Goal: Task Accomplishment & Management: Use online tool/utility

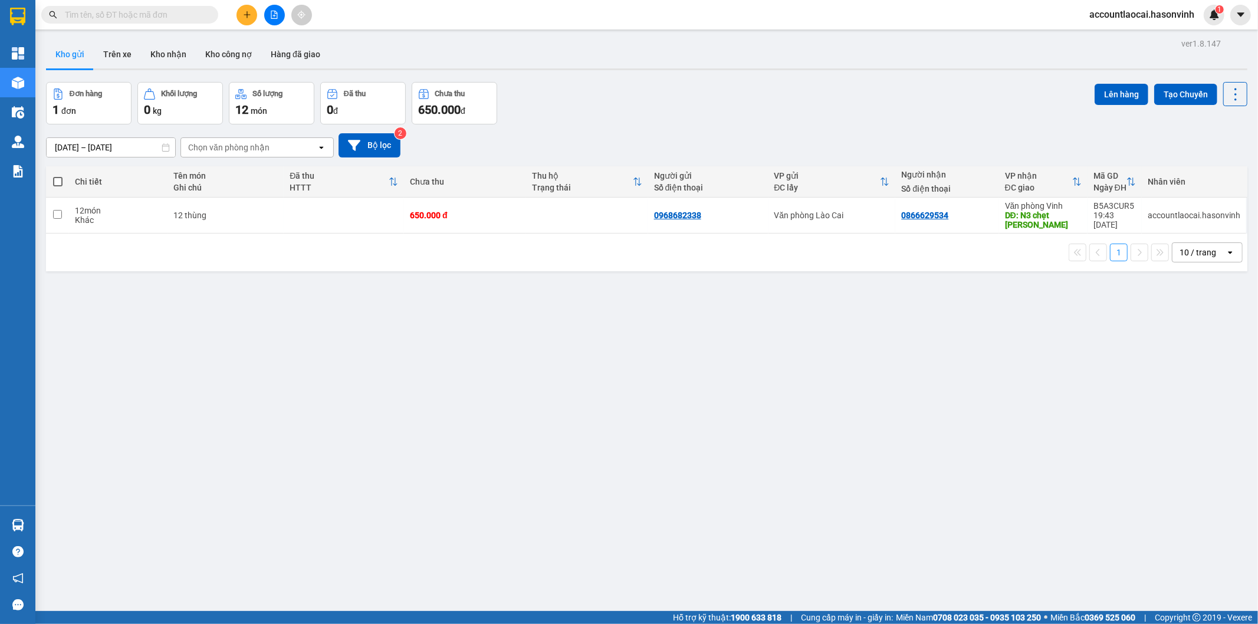
click at [270, 15] on icon "file-add" at bounding box center [274, 15] width 8 height 8
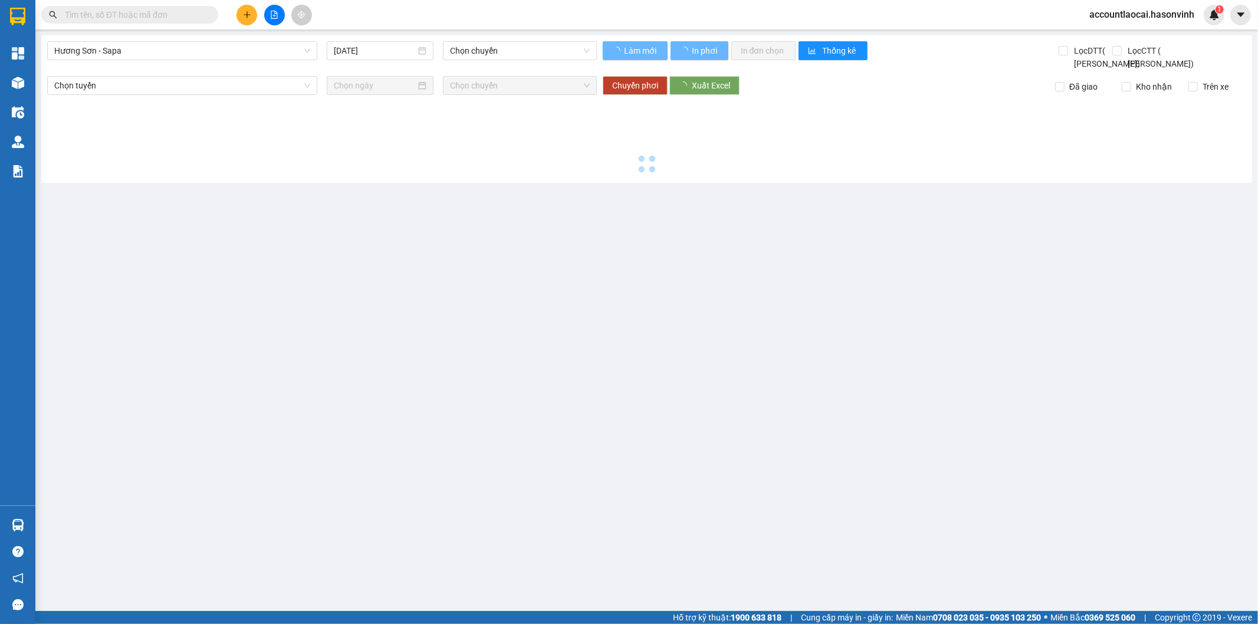
click at [109, 39] on div "[GEOGRAPHIC_DATA] - Sapa [DATE] Chọn chuyến Làm mới In phơi In đơn chọn Thống k…" at bounding box center [646, 108] width 1211 height 147
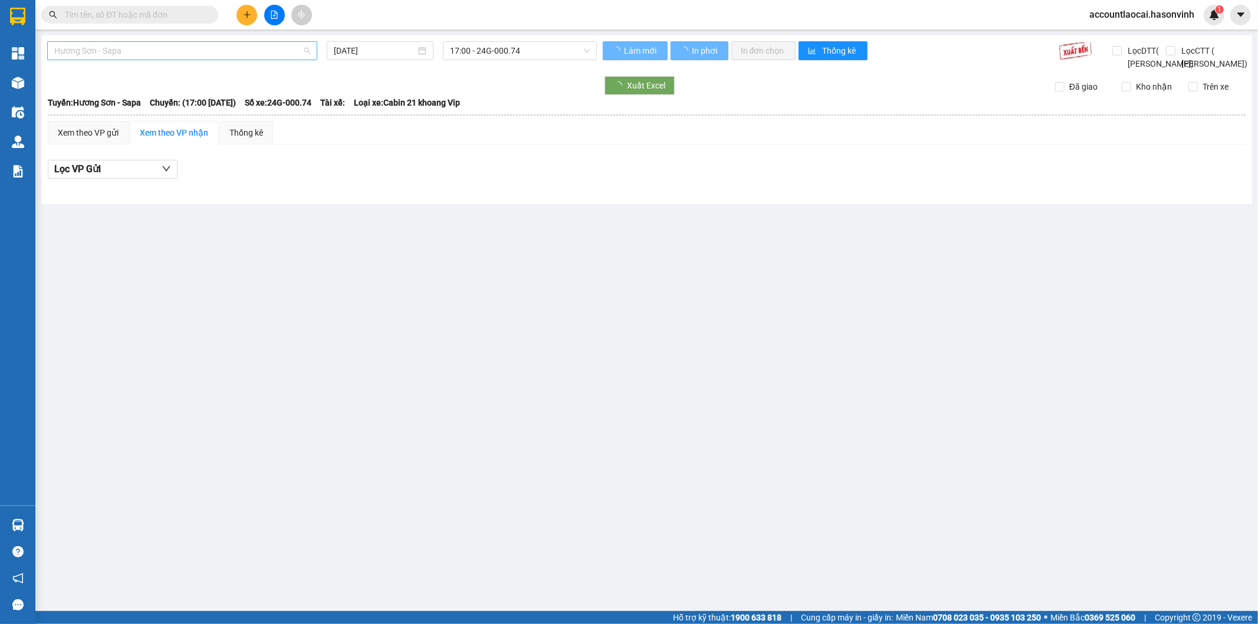
click at [110, 45] on span "Hương Sơn - Sapa" at bounding box center [182, 51] width 256 height 18
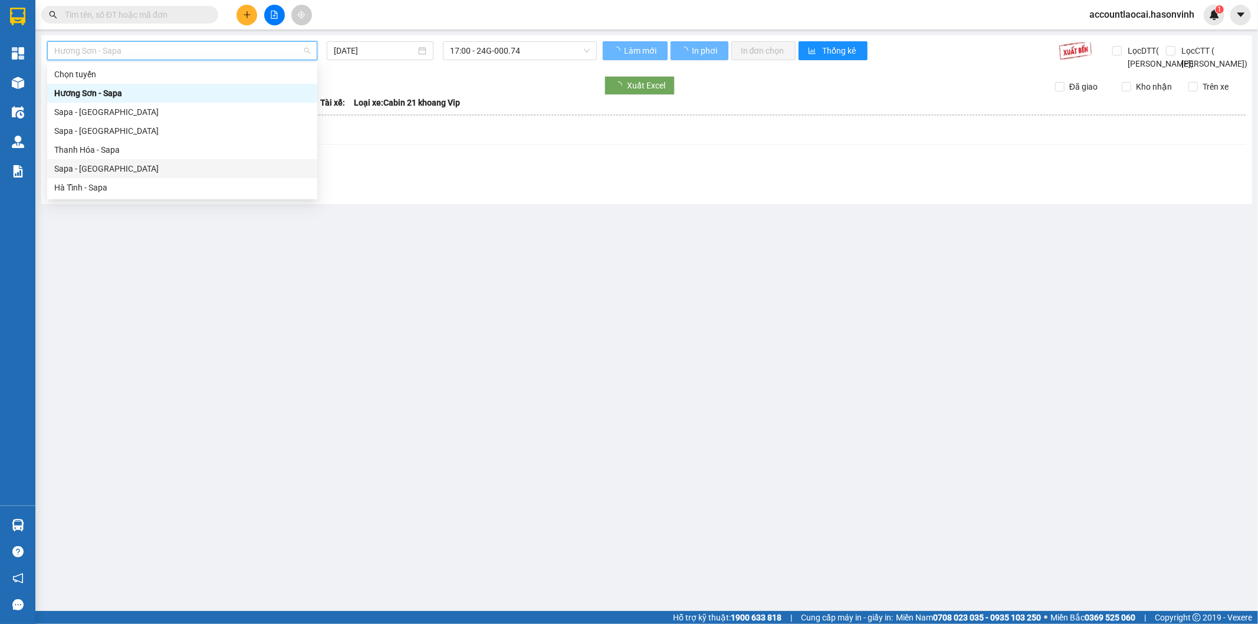
click at [109, 169] on div "Sapa - [GEOGRAPHIC_DATA]" at bounding box center [182, 168] width 256 height 13
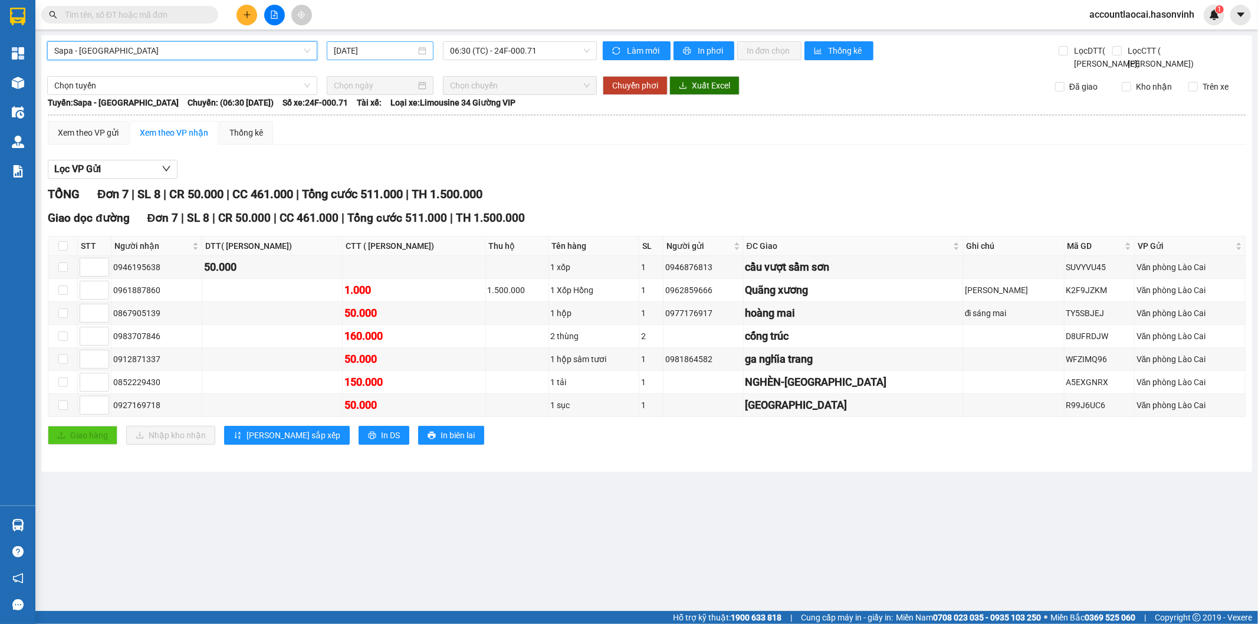
click at [391, 55] on input "[DATE]" at bounding box center [375, 50] width 82 height 13
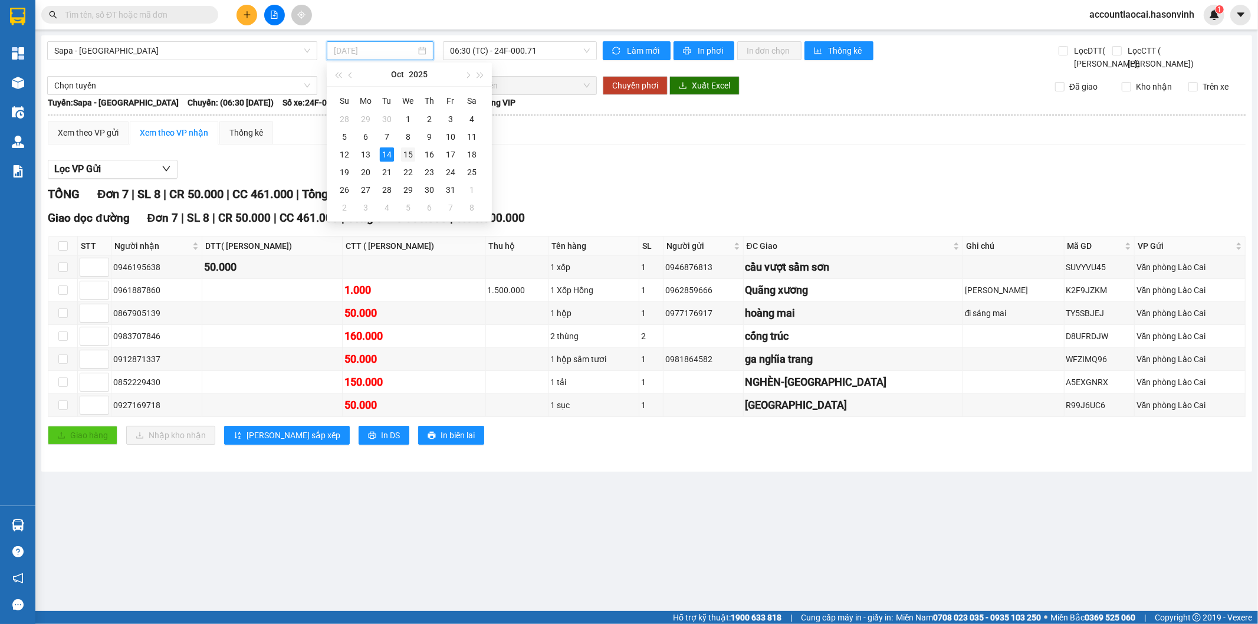
click at [399, 155] on td "15" at bounding box center [408, 155] width 21 height 18
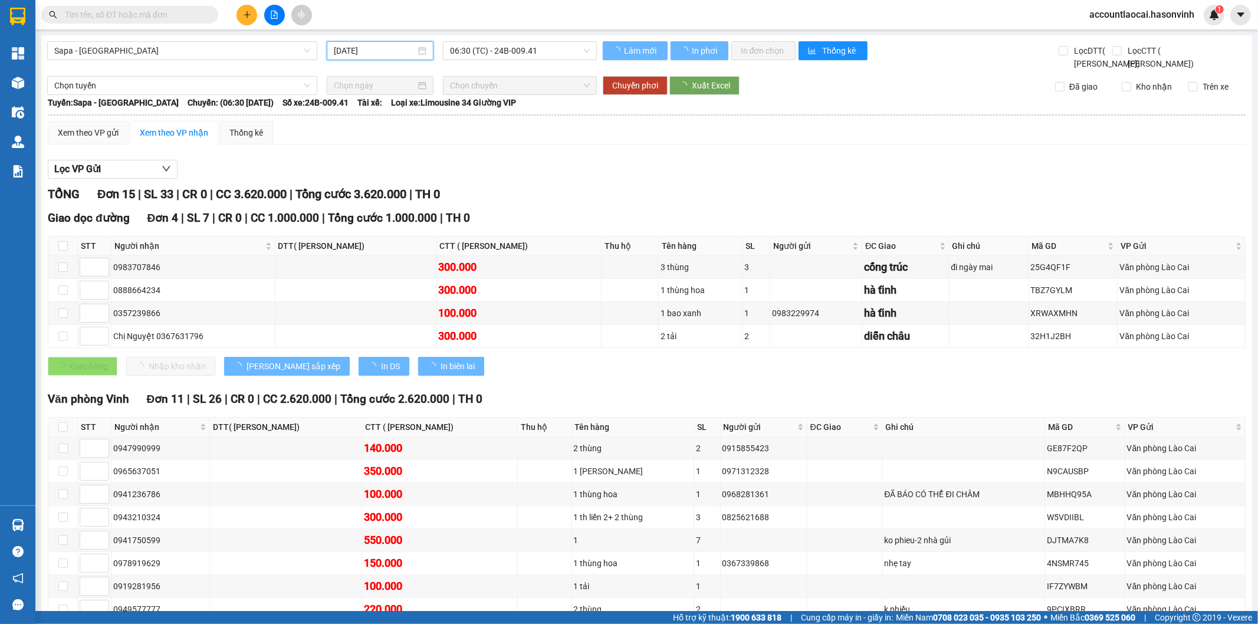
click at [367, 52] on input "[DATE]" at bounding box center [375, 50] width 82 height 13
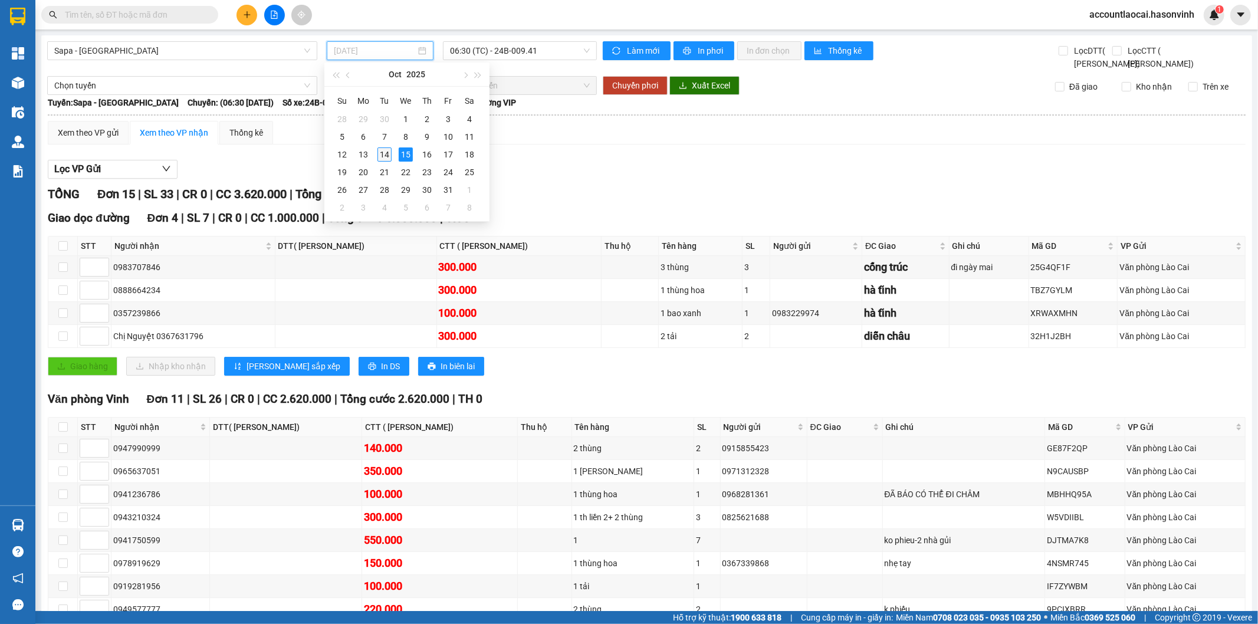
click at [381, 152] on div "14" at bounding box center [385, 154] width 14 height 14
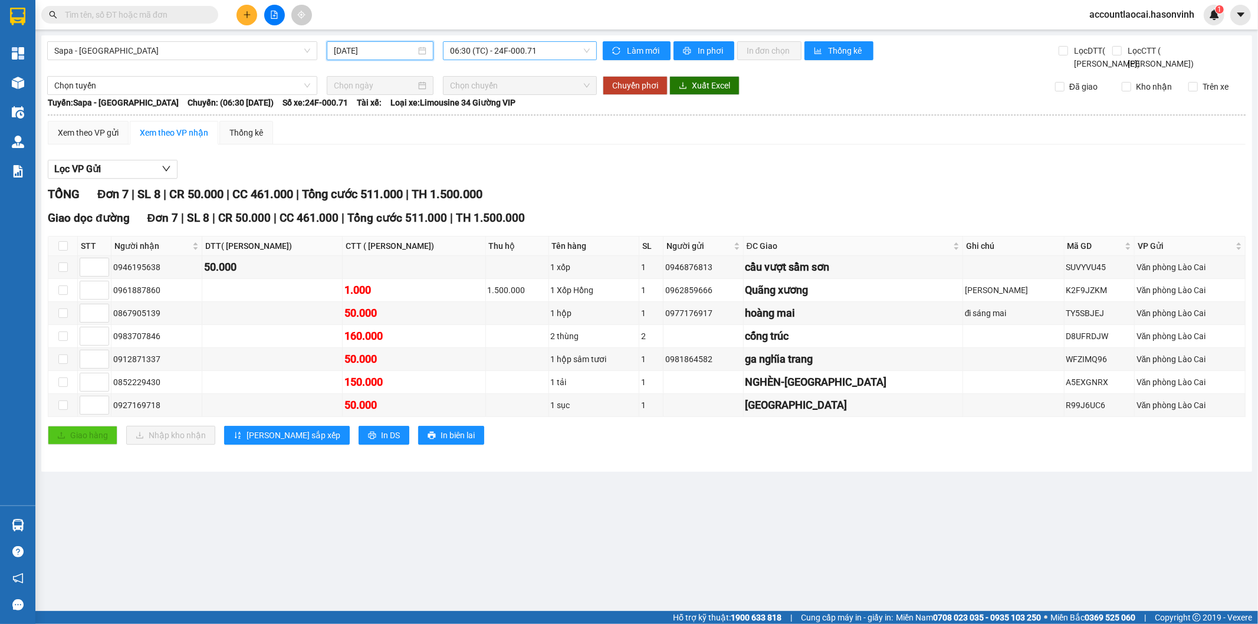
click at [487, 56] on span "06:30 (TC) - 24F-000.71" at bounding box center [519, 51] width 139 height 18
click at [399, 48] on input "[DATE]" at bounding box center [375, 50] width 82 height 13
click at [445, 42] on div "06:30 (TC) - 24F-000.71" at bounding box center [519, 50] width 153 height 19
click at [409, 51] on input "[DATE]" at bounding box center [375, 50] width 82 height 13
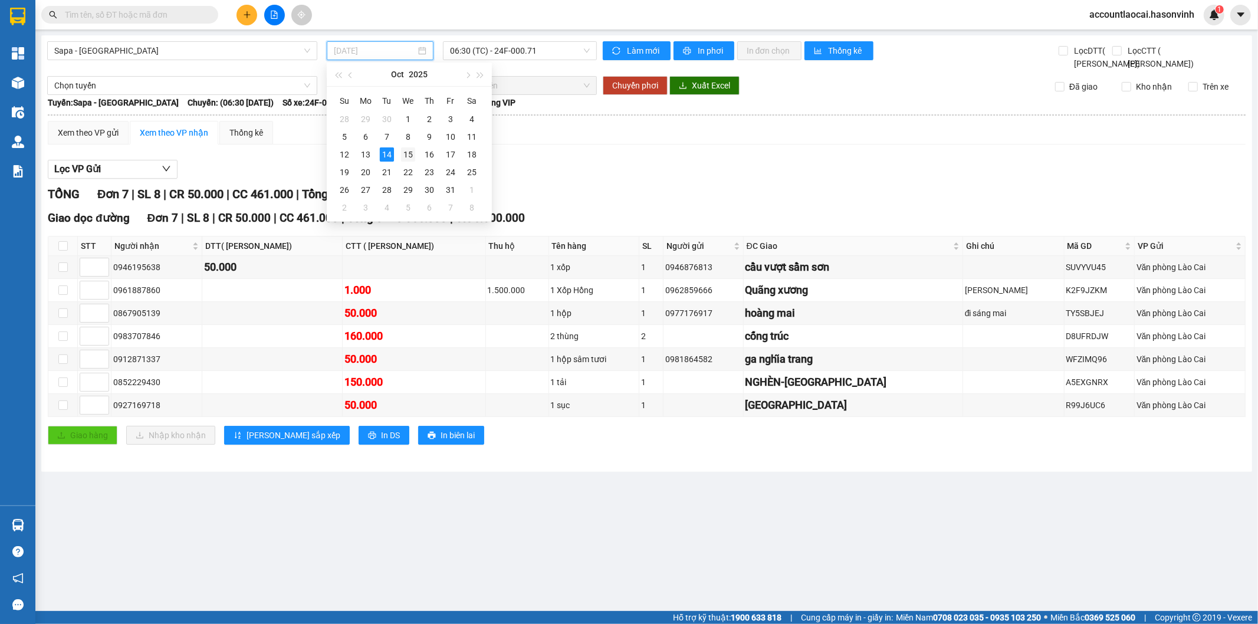
click at [405, 151] on div "15" at bounding box center [408, 154] width 14 height 14
type input "[DATE]"
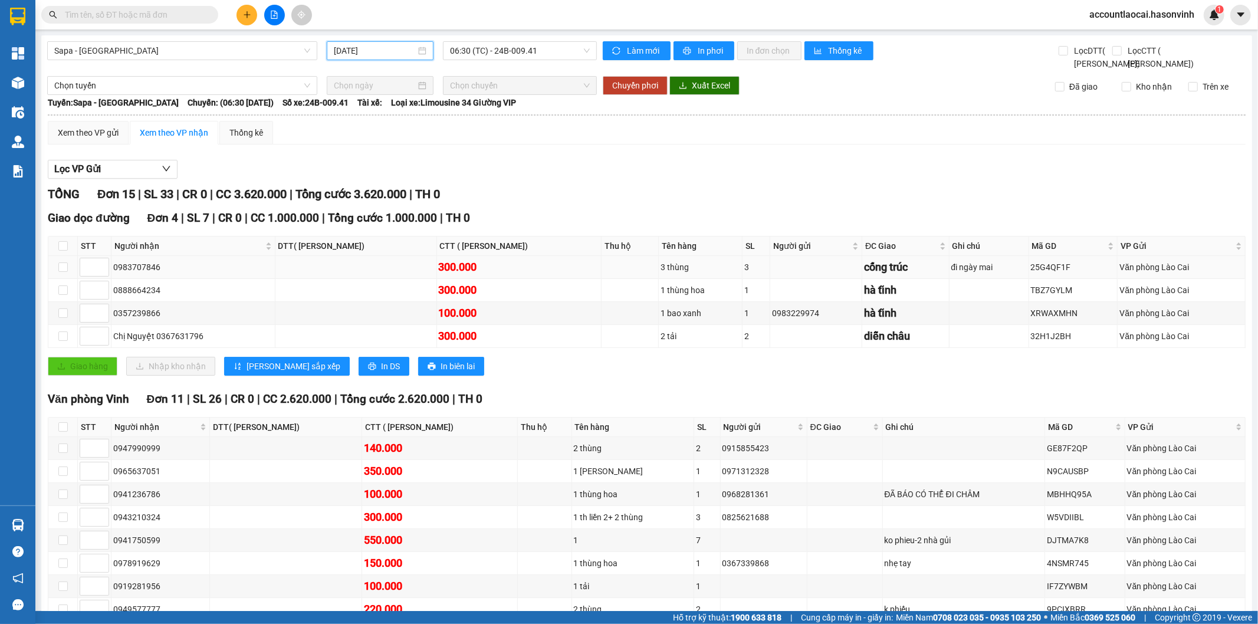
scroll to position [155, 0]
